Goal: Task Accomplishment & Management: Manage account settings

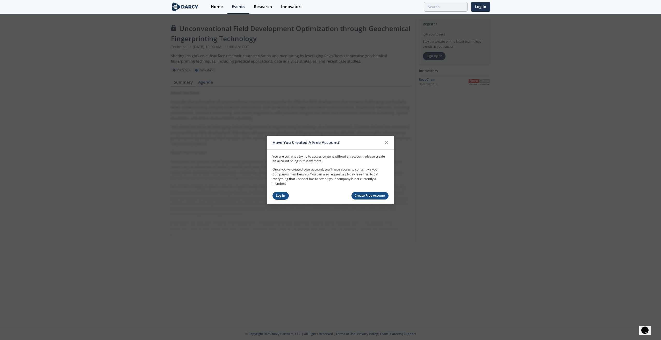
click at [281, 194] on link "Log In" at bounding box center [281, 196] width 16 height 8
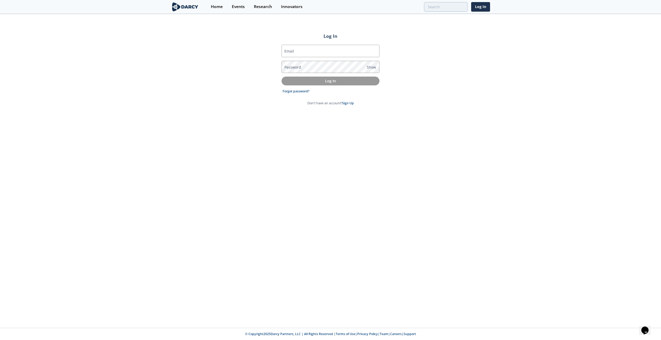
type input "[EMAIL_ADDRESS][PERSON_NAME][DOMAIN_NAME]"
click at [326, 80] on p "Log In" at bounding box center [330, 80] width 91 height 5
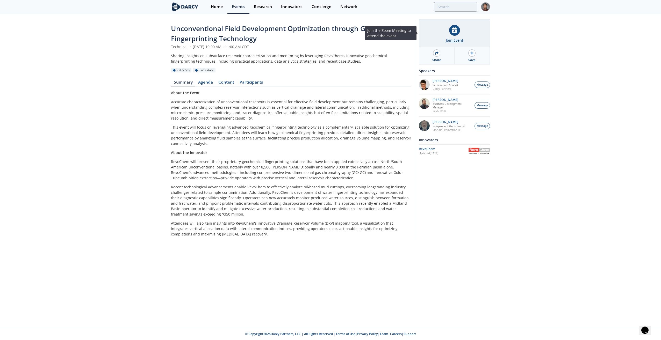
click at [454, 27] on icon at bounding box center [454, 29] width 5 height 5
